Goal: Task Accomplishment & Management: Manage account settings

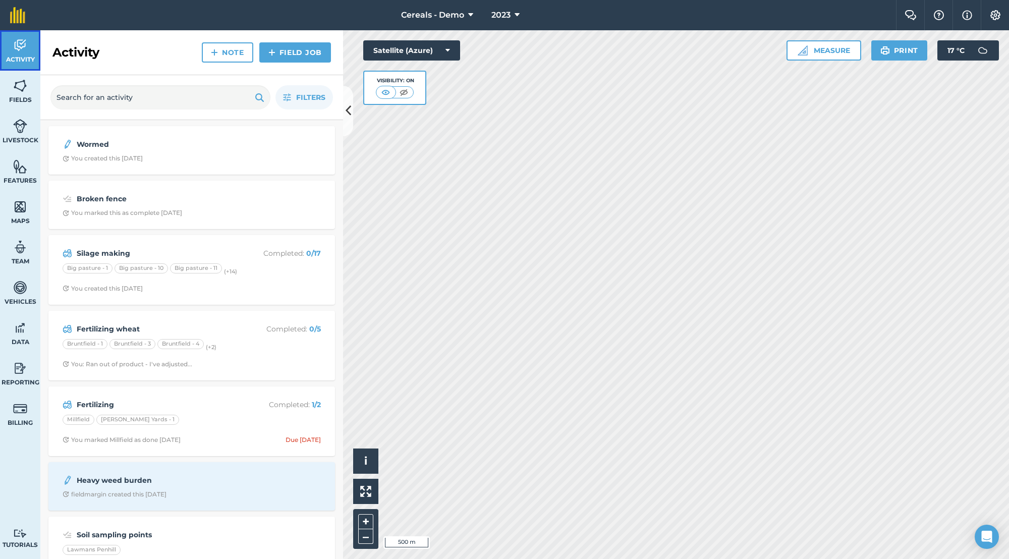
click at [16, 49] on img at bounding box center [20, 45] width 14 height 15
click at [430, 11] on span "Cereals - Demo" at bounding box center [432, 15] width 63 height 12
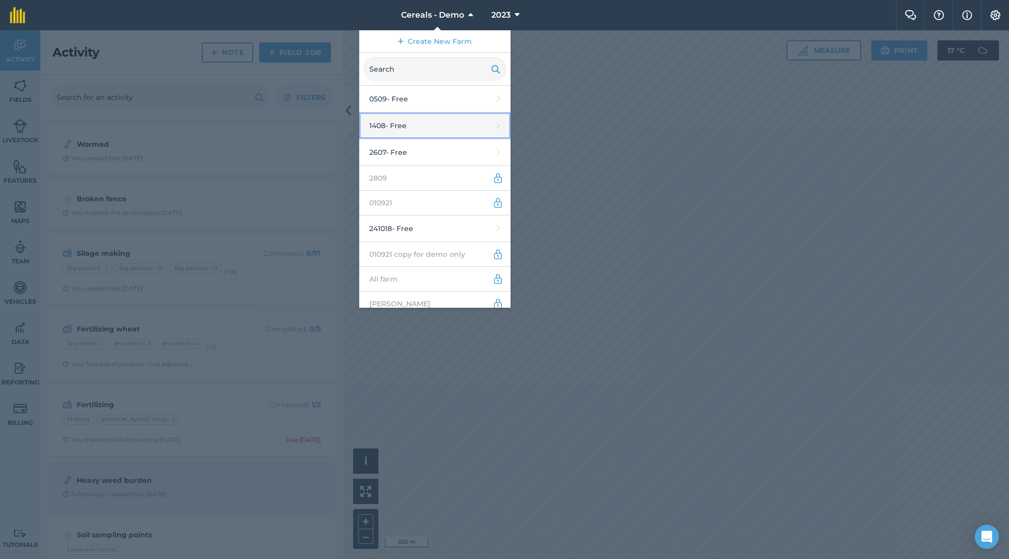
click at [417, 131] on link "1408 - Free" at bounding box center [434, 126] width 151 height 27
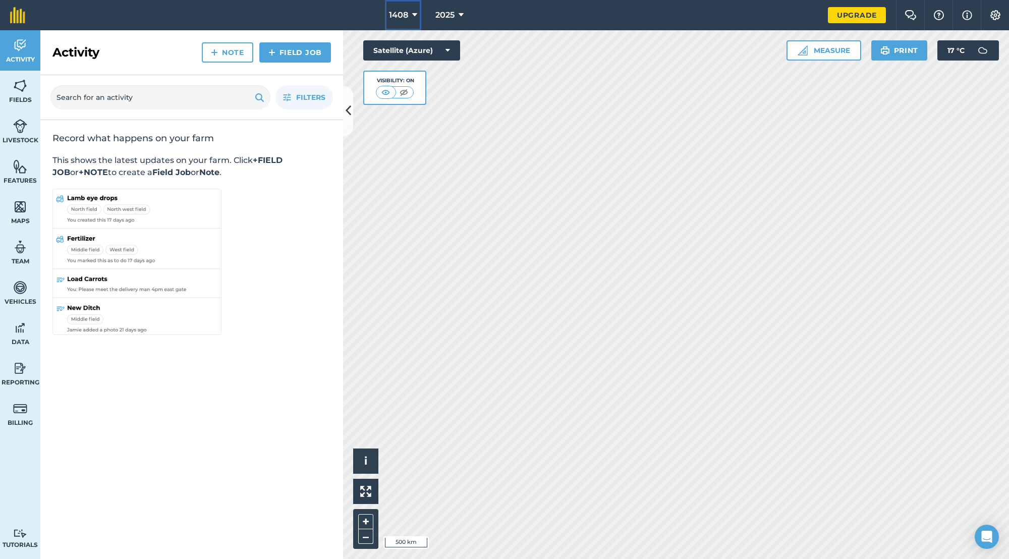
click at [393, 17] on span "1408" at bounding box center [398, 15] width 19 height 12
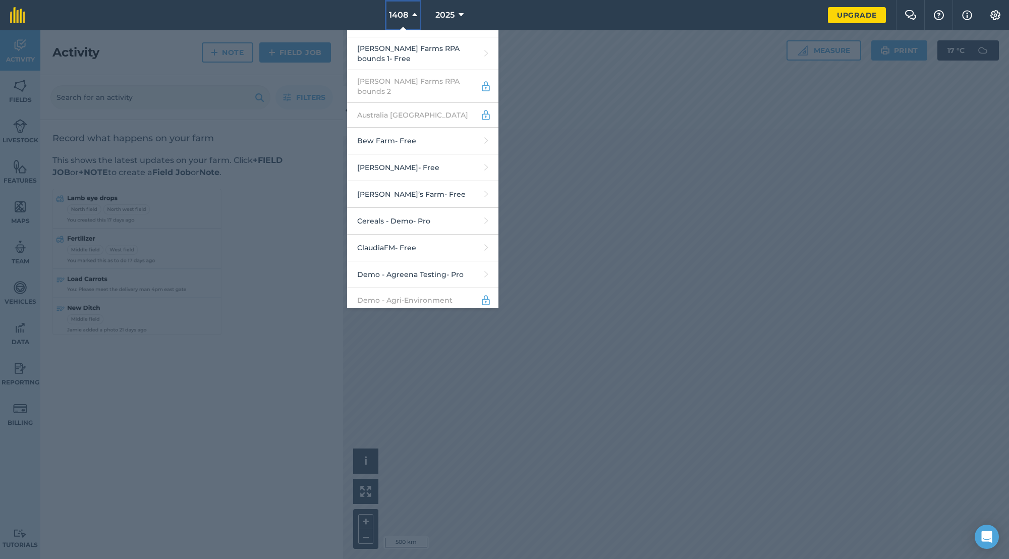
scroll to position [485, 0]
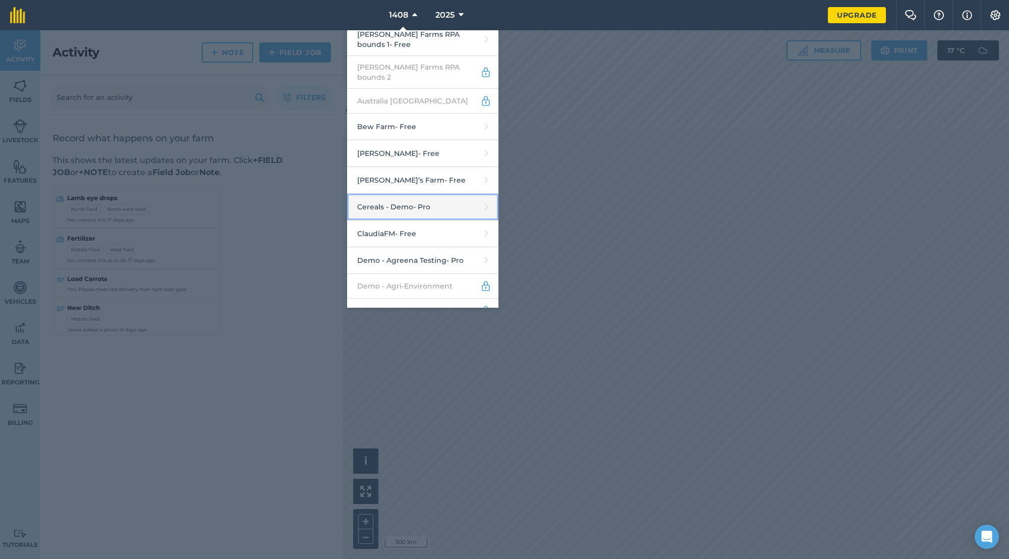
click at [419, 200] on link "Cereals - Demo - Pro" at bounding box center [422, 207] width 151 height 27
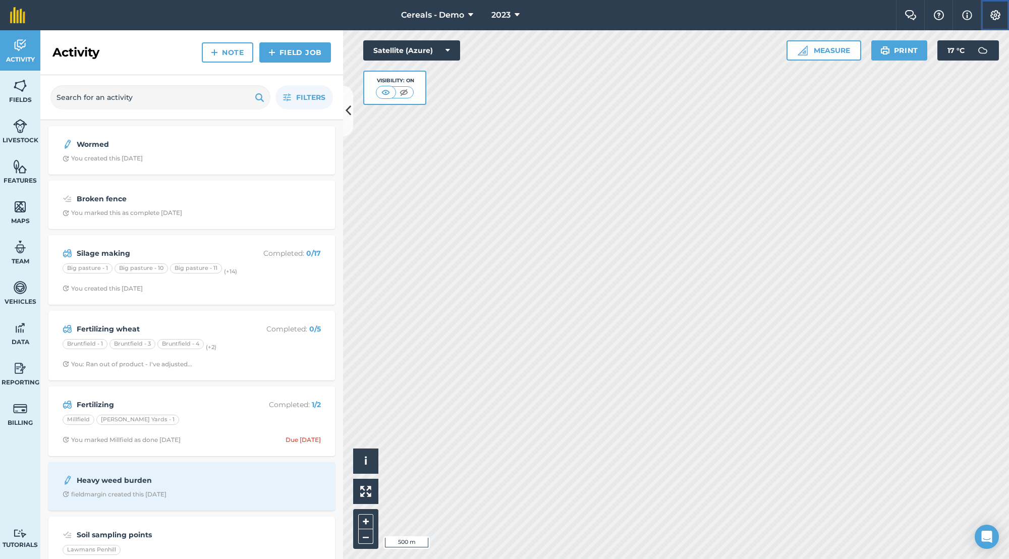
click at [995, 20] on button "Settings" at bounding box center [995, 15] width 28 height 30
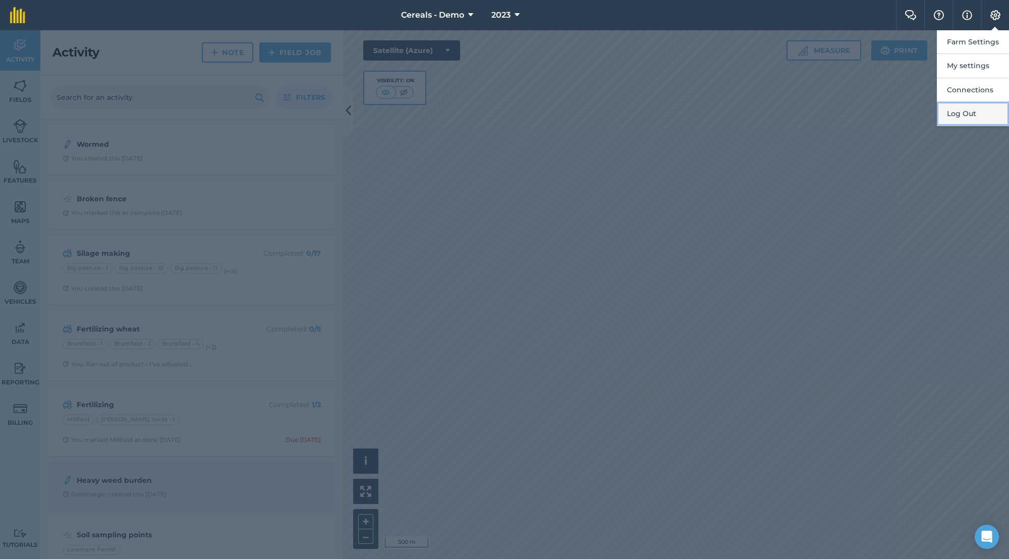
click at [952, 115] on button "Log Out" at bounding box center [973, 114] width 72 height 24
